Goal: Transaction & Acquisition: Purchase product/service

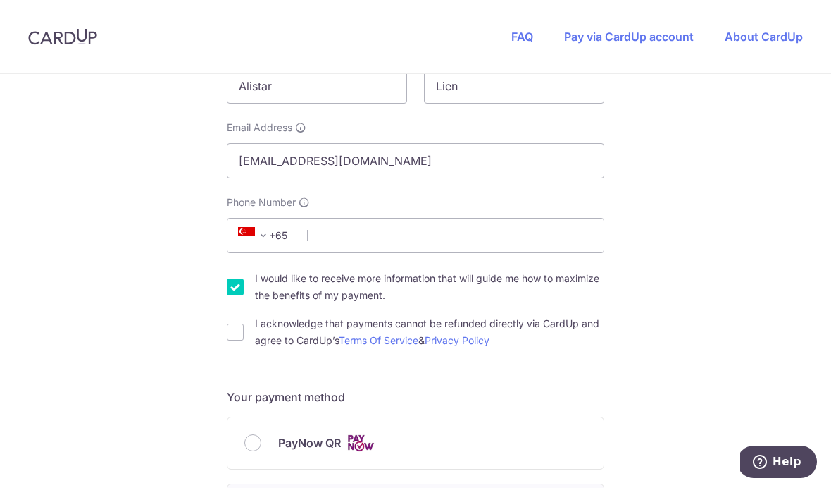
scroll to position [320, 0]
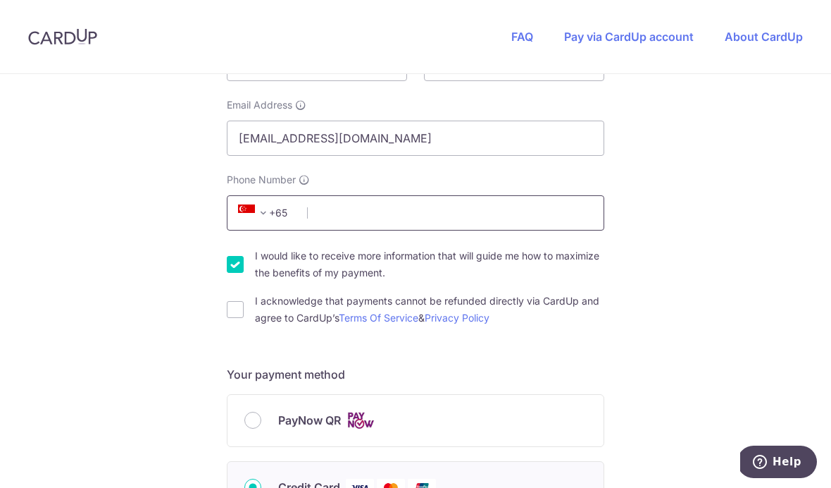
click at [535, 230] on input "Phone Number" at bounding box center [416, 212] width 378 height 35
click at [516, 222] on input "Phone Number" at bounding box center [416, 212] width 378 height 35
type input "97256721"
click at [249, 423] on input "PayNow QR" at bounding box center [252, 419] width 17 height 17
radio input "true"
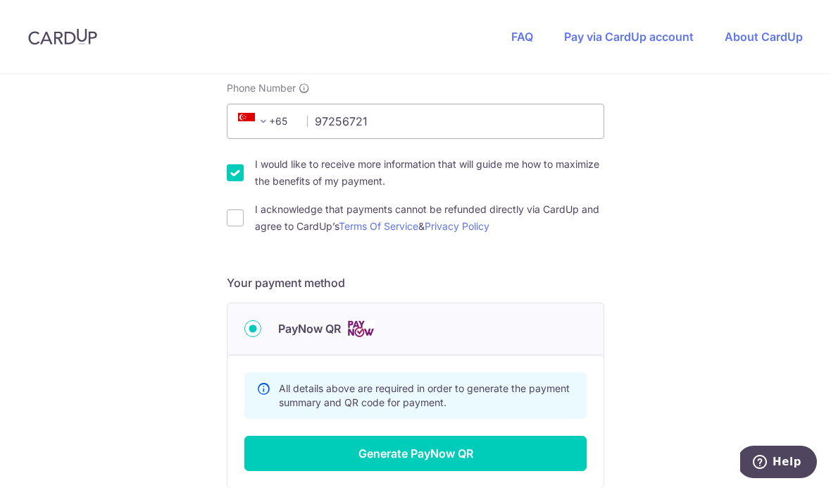
scroll to position [411, 0]
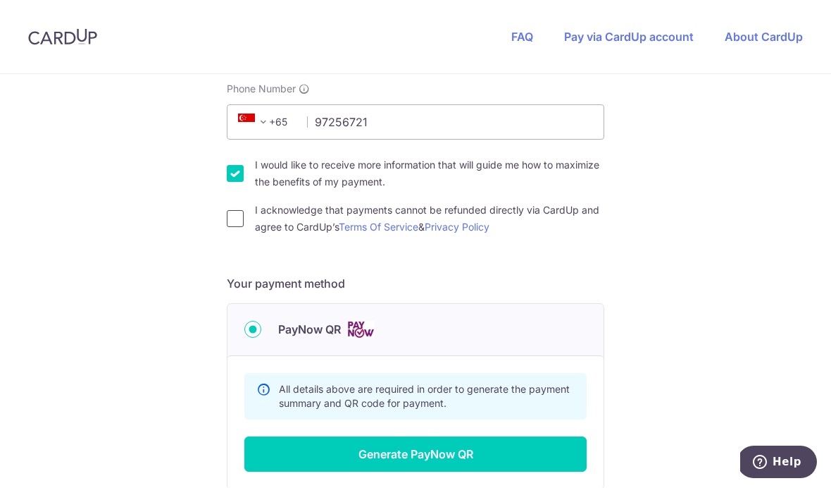
click at [237, 221] on input "I acknowledge that payments cannot be refunded directly via CardUp and agree to…" at bounding box center [235, 218] width 17 height 17
checkbox input "true"
click at [233, 182] on input "I would like to receive more information that will guide me how to maximize the…" at bounding box center [235, 173] width 17 height 17
checkbox input "false"
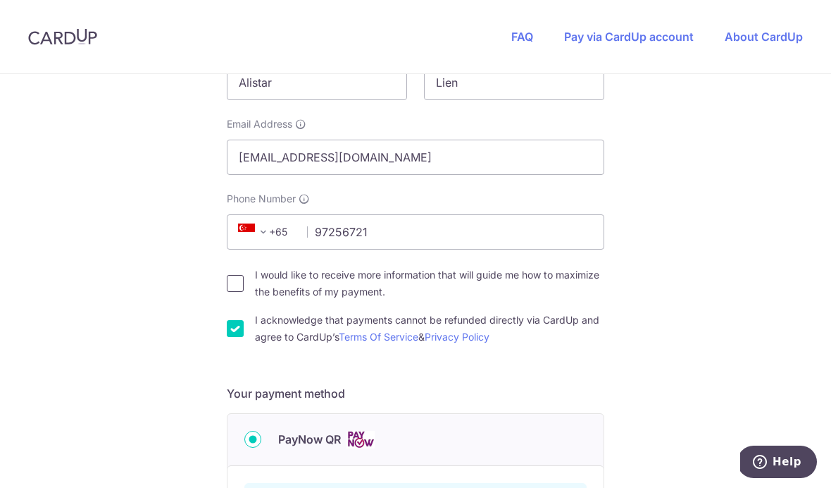
scroll to position [524, 0]
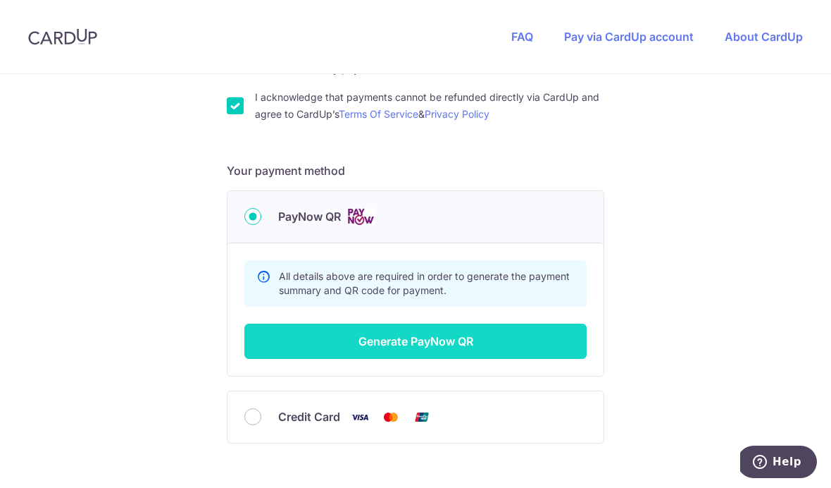
click at [535, 340] on button "Generate PayNow QR" at bounding box center [415, 340] width 342 height 35
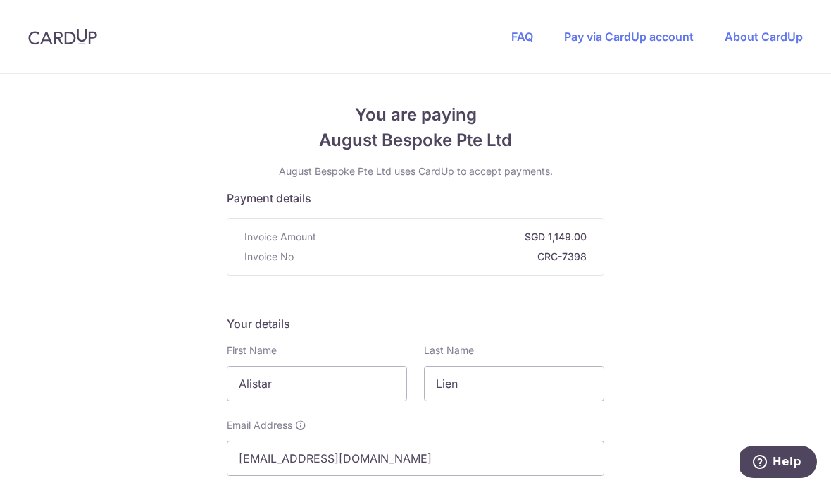
scroll to position [0, 0]
